Goal: Task Accomplishment & Management: Use online tool/utility

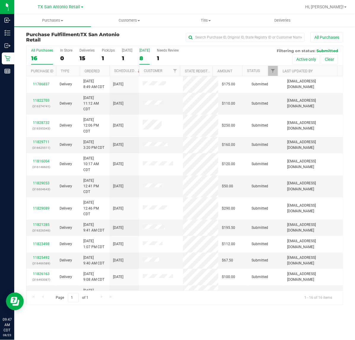
click at [140, 59] on div "8" at bounding box center [144, 58] width 10 height 7
click at [0, 0] on input "Tomorrow 8" at bounding box center [0, 0] width 0 height 0
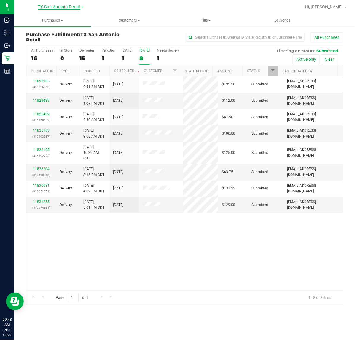
click at [68, 8] on span "TX San Antonio Retail" at bounding box center [59, 6] width 42 height 5
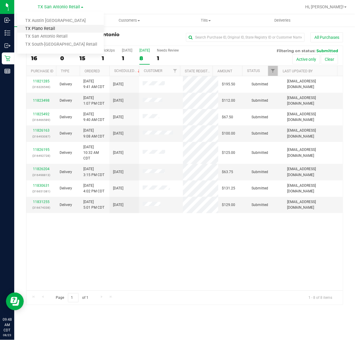
click at [60, 25] on link "TX Plano Retail" at bounding box center [60, 29] width 87 height 8
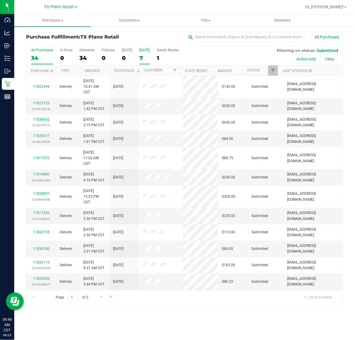
click at [143, 55] on div "7" at bounding box center [144, 58] width 10 height 7
click at [0, 0] on input "Tomorrow 7" at bounding box center [0, 0] width 0 height 0
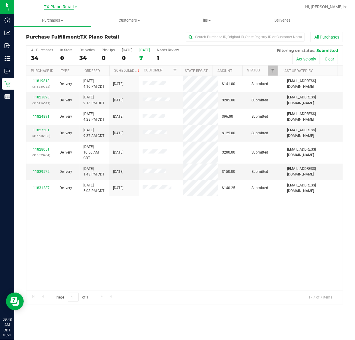
click at [69, 5] on span "TX Plano Retail" at bounding box center [59, 6] width 30 height 5
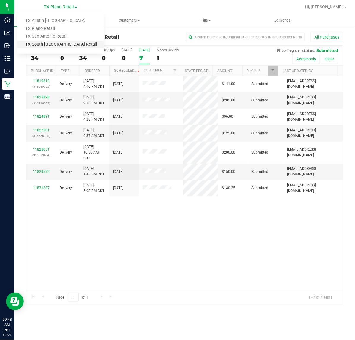
click at [60, 47] on link "TX South-Austin Retail" at bounding box center [60, 45] width 87 height 8
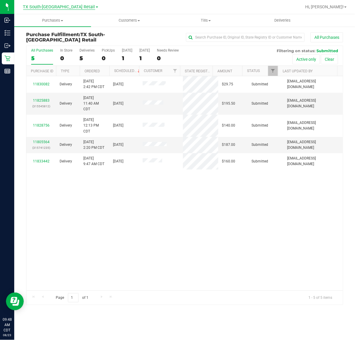
click at [60, 5] on span "TX South-Austin Retail" at bounding box center [59, 6] width 72 height 5
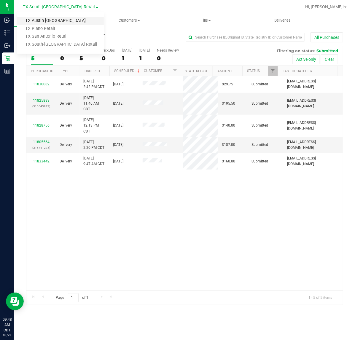
click at [50, 22] on link "TX Austin DC" at bounding box center [60, 21] width 87 height 8
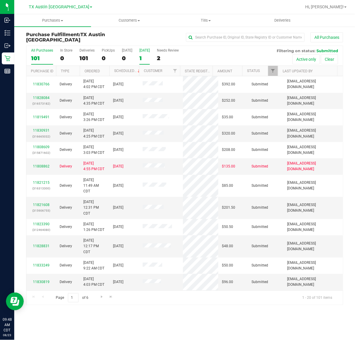
click at [139, 52] on label "Tomorrow 1" at bounding box center [144, 56] width 10 height 16
click at [0, 0] on input "Tomorrow 1" at bounding box center [0, 0] width 0 height 0
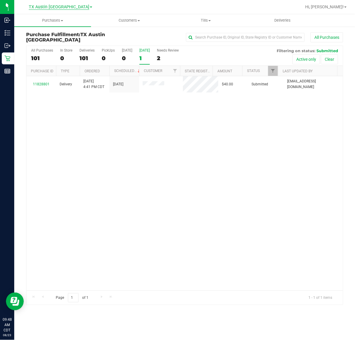
click at [63, 5] on span "TX Austin DC" at bounding box center [59, 6] width 60 height 5
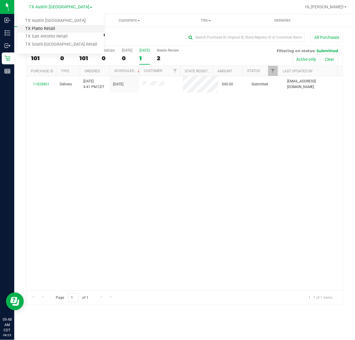
click at [61, 26] on link "TX Plano Retail" at bounding box center [60, 29] width 87 height 8
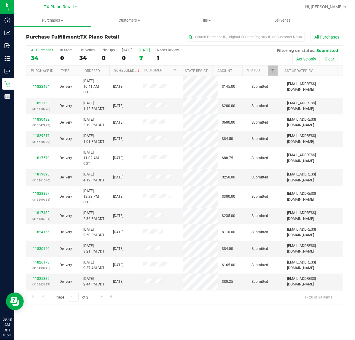
click at [144, 55] on div "7" at bounding box center [144, 58] width 10 height 7
click at [0, 0] on input "Tomorrow 7" at bounding box center [0, 0] width 0 height 0
